Goal: Task Accomplishment & Management: Use online tool/utility

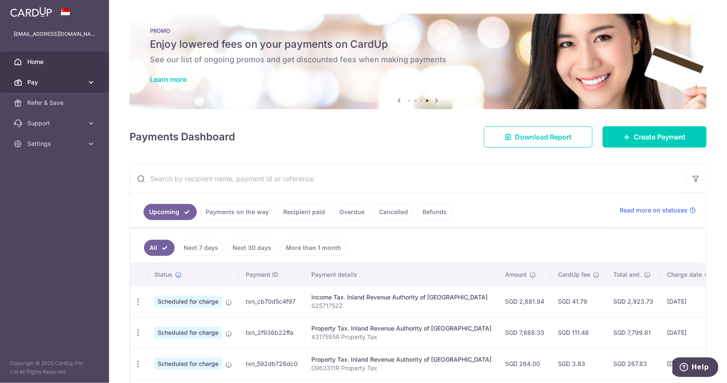
click at [92, 89] on link "Pay" at bounding box center [54, 82] width 109 height 20
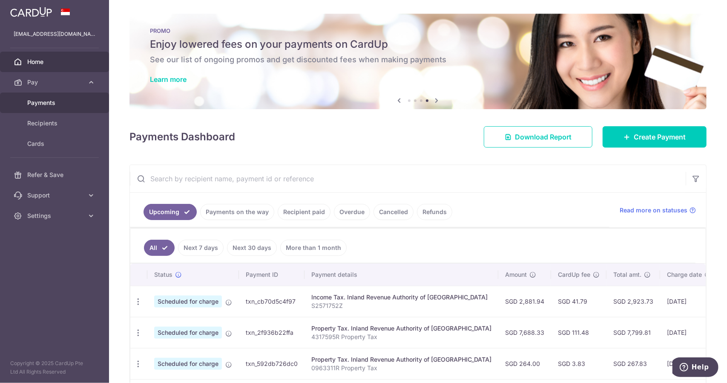
click at [78, 102] on span "Payments" at bounding box center [55, 102] width 56 height 9
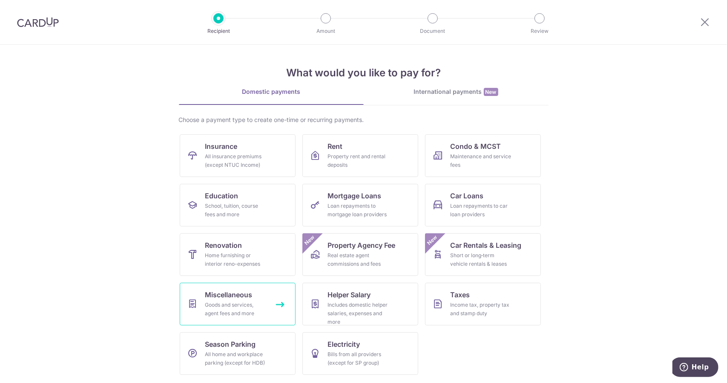
click at [214, 301] on div "Goods and services, agent fees and more" at bounding box center [235, 308] width 61 height 17
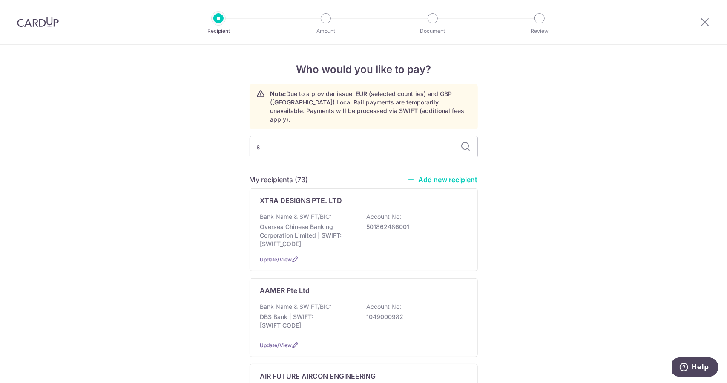
type input "sa"
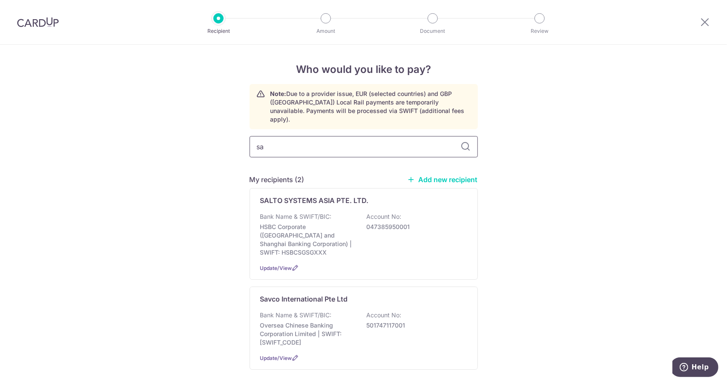
drag, startPoint x: 331, startPoint y: 137, endPoint x: 236, endPoint y: 120, distance: 96.0
click at [226, 136] on div "Who would you like to pay? Note: Due to a provider issue, EUR (selected countri…" at bounding box center [363, 234] width 727 height 378
type input "lion"
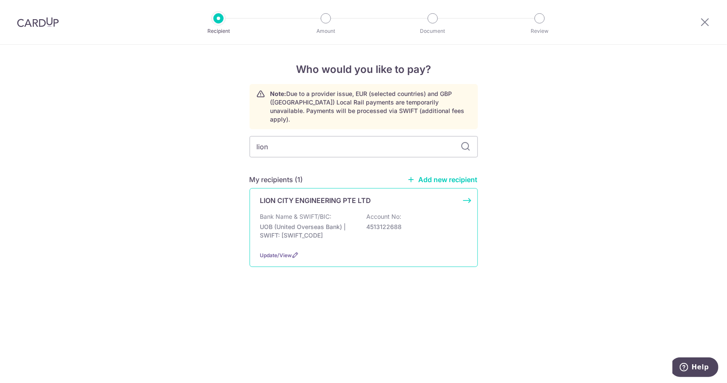
click at [414, 223] on div "Bank Name & SWIFT/BIC: UOB (United Overseas Bank) | SWIFT: [SWIFT_CODE] Account…" at bounding box center [363, 228] width 207 height 32
